Goal: Task Accomplishment & Management: Complete application form

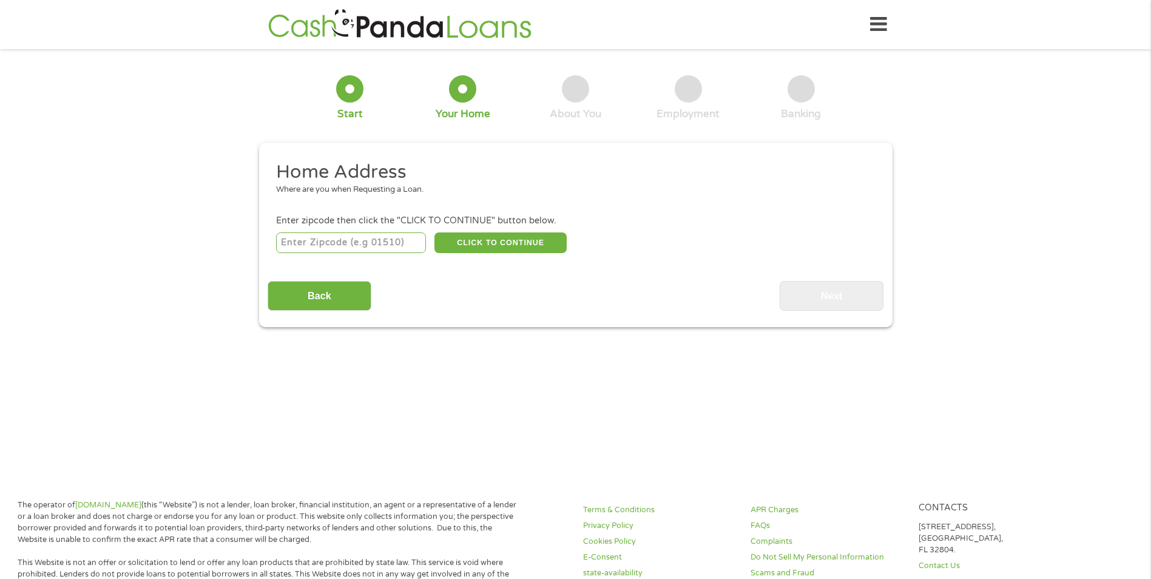
click at [297, 239] on input "number" at bounding box center [351, 242] width 150 height 21
type input "62801"
click at [493, 243] on button "CLICK TO CONTINUE" at bounding box center [500, 242] width 132 height 21
type input "62801"
type input "Centralia"
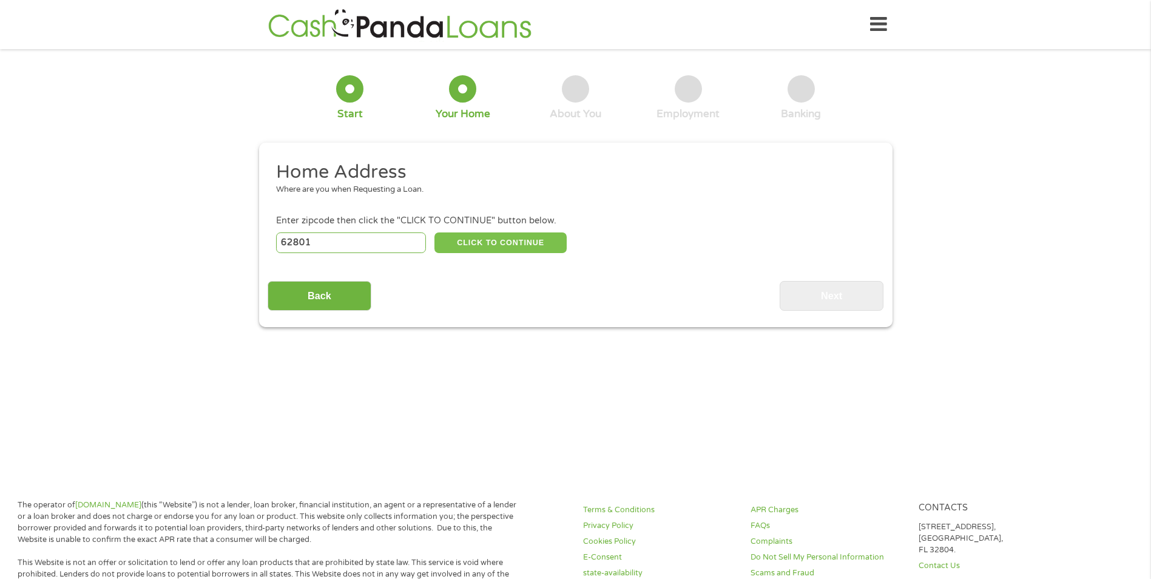
select select "[US_STATE]"
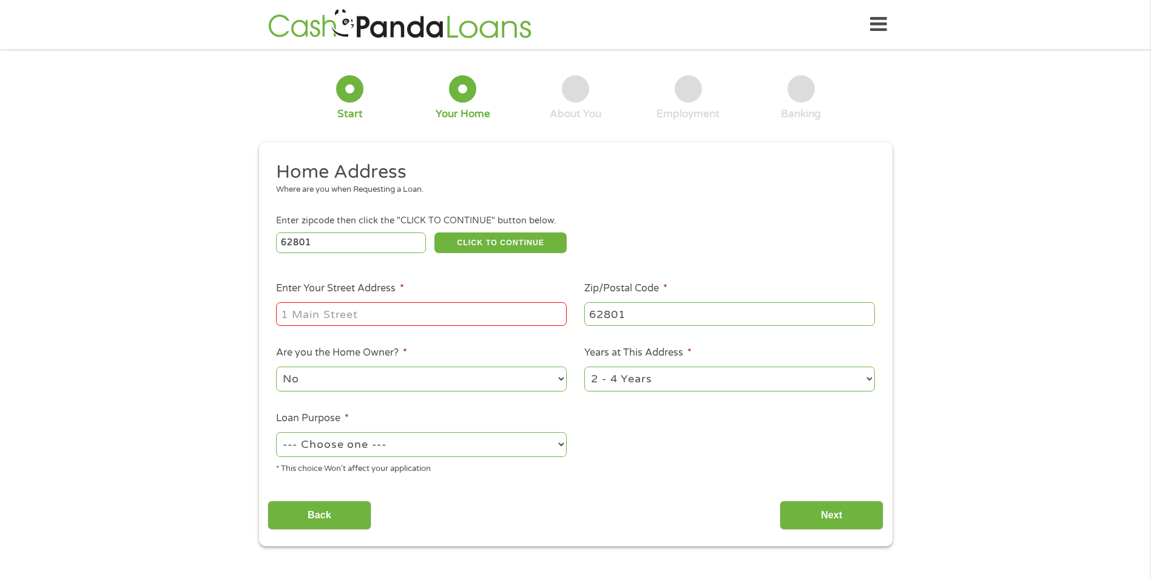
click at [360, 309] on input "Enter Your Street Address *" at bounding box center [421, 313] width 291 height 23
type input "[STREET_ADDRESS][PERSON_NAME]"
click at [547, 443] on select "--- Choose one --- Pay Bills Debt Consolidation Home Improvement Major Purchase…" at bounding box center [421, 444] width 291 height 25
select select "other"
click at [276, 432] on select "--- Choose one --- Pay Bills Debt Consolidation Home Improvement Major Purchase…" at bounding box center [421, 444] width 291 height 25
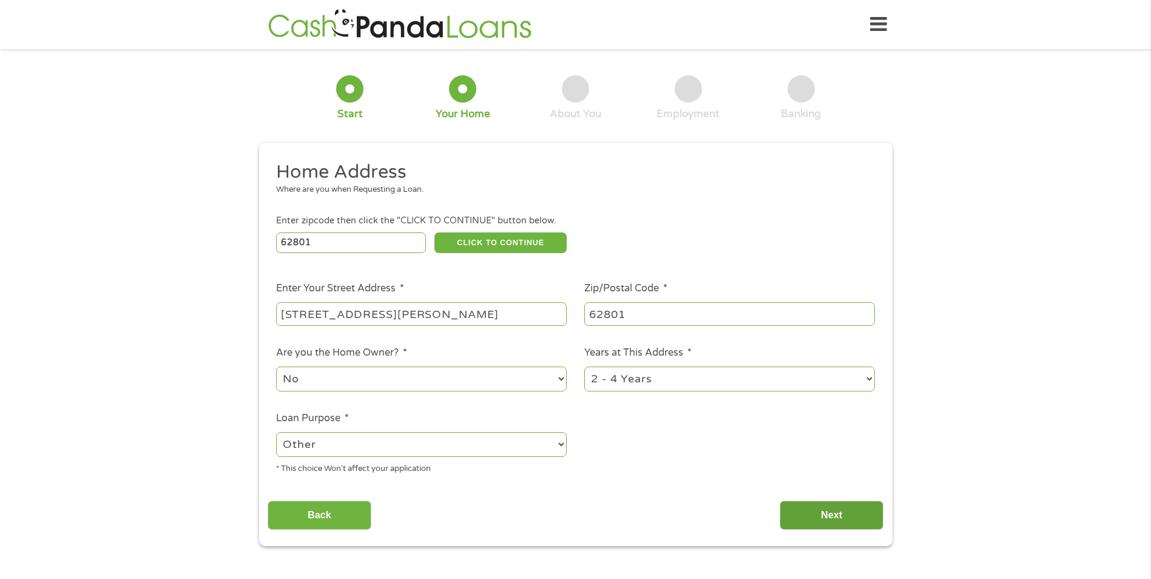
click at [831, 510] on input "Next" at bounding box center [831, 515] width 104 height 30
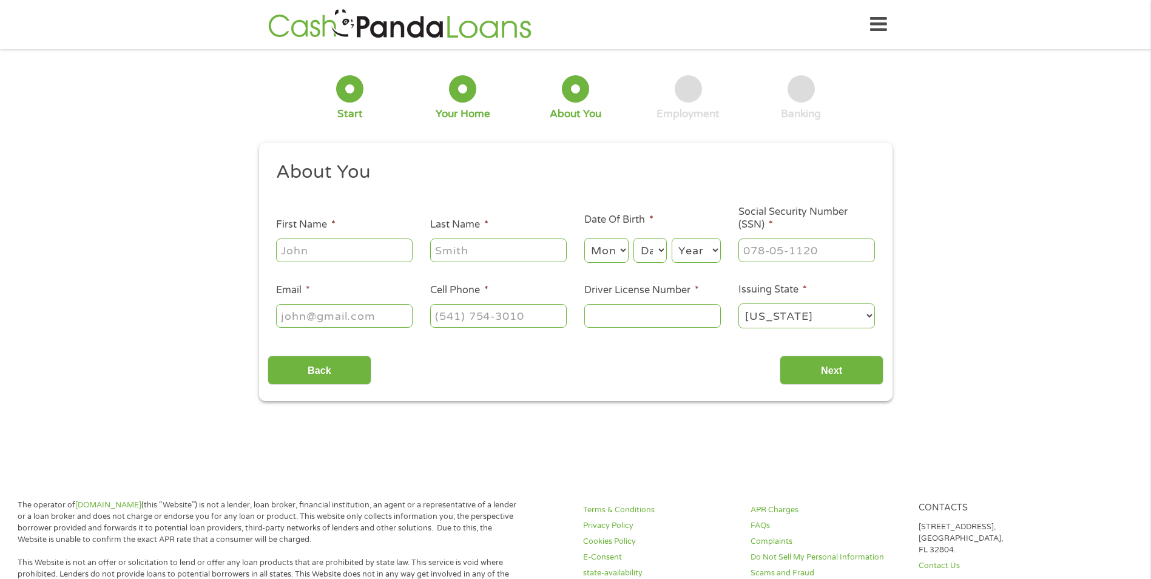
click at [320, 254] on input "First Name *" at bounding box center [344, 249] width 136 height 23
type input "[PERSON_NAME]"
type input "minor"
select select "8"
select select "24"
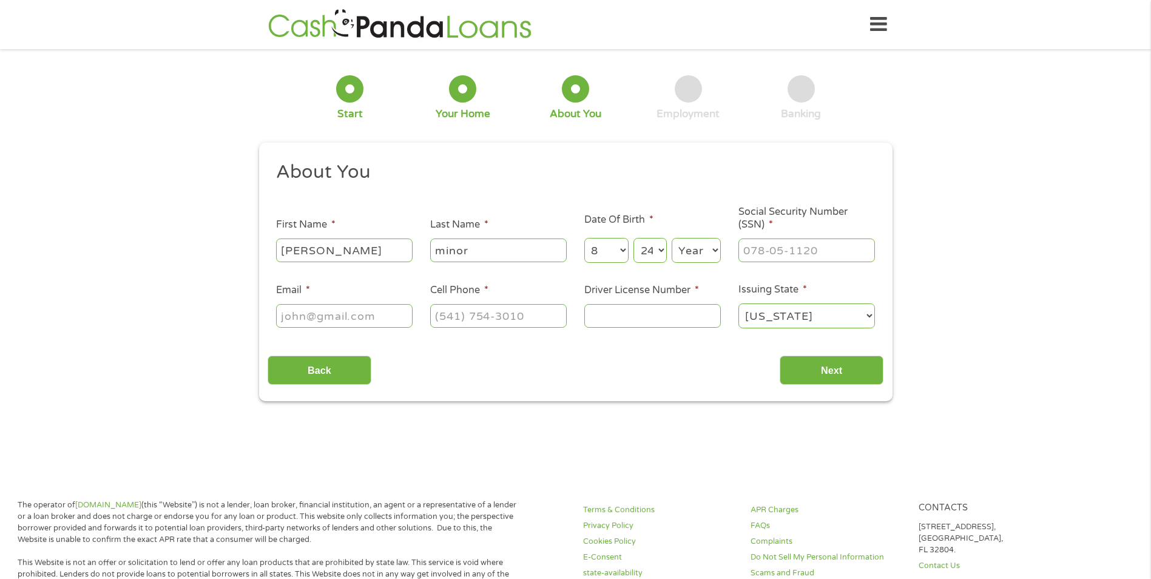
select select "1979"
type input "[EMAIL_ADDRESS][DOMAIN_NAME]"
type input "[PHONE_NUMBER]"
click at [743, 248] on input "___-__-____" at bounding box center [806, 249] width 136 height 23
type input "352-76-9409"
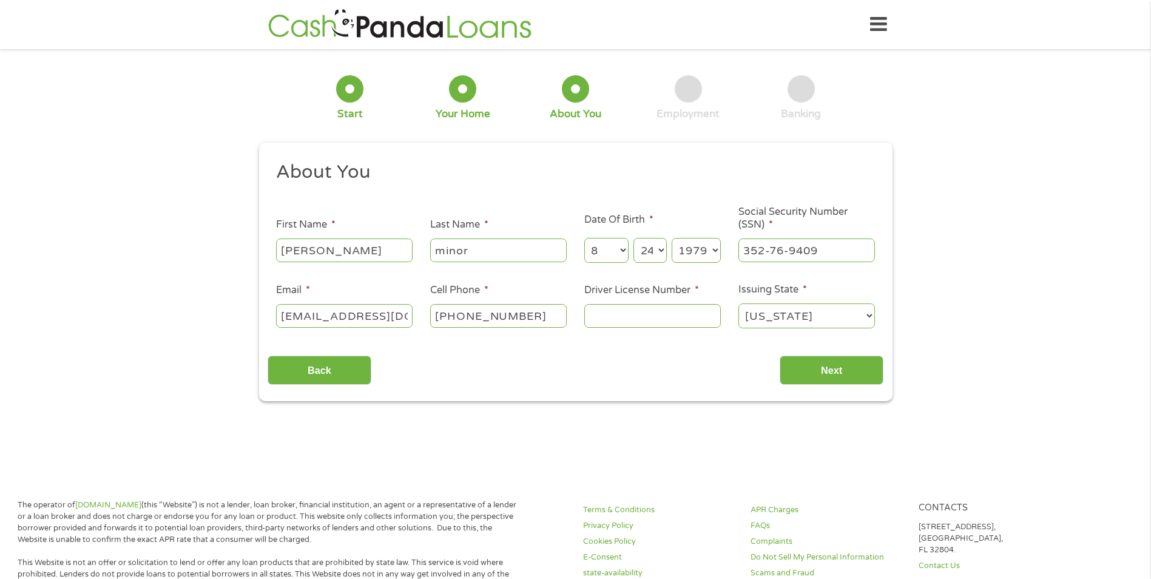
click at [618, 312] on input "Driver License Number *" at bounding box center [652, 315] width 136 height 23
type input "m56001679841"
click at [843, 368] on input "Next" at bounding box center [831, 370] width 104 height 30
